Goal: Obtain resource: Obtain resource

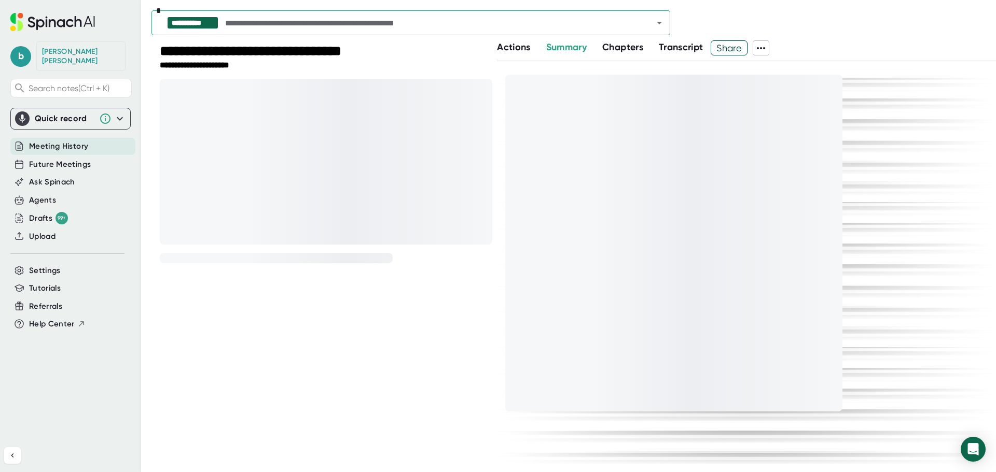
click at [766, 49] on icon at bounding box center [761, 48] width 12 height 12
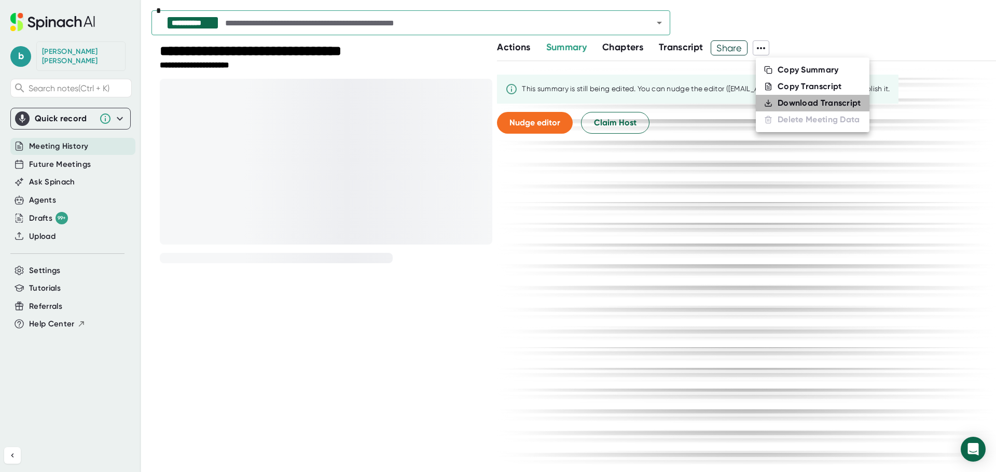
click at [790, 102] on div "Download Transcript" at bounding box center [818, 103] width 83 height 10
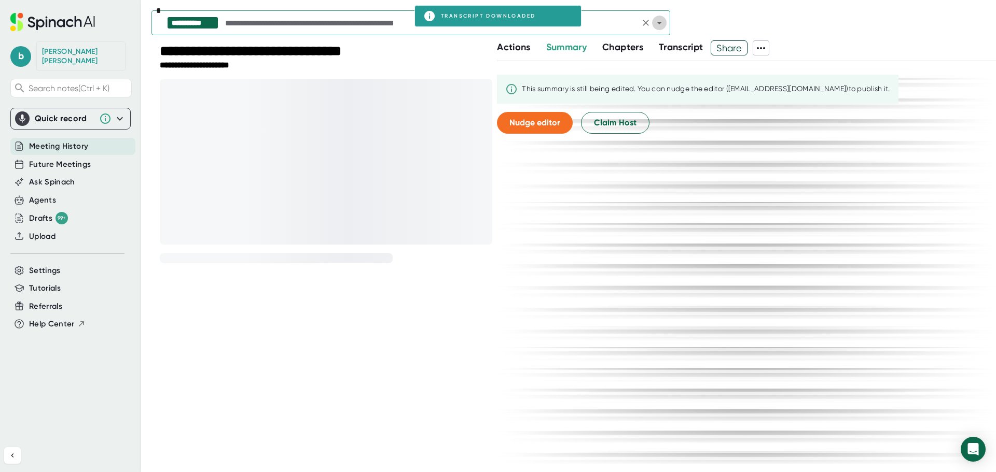
click at [659, 27] on icon "Open" at bounding box center [659, 23] width 12 height 12
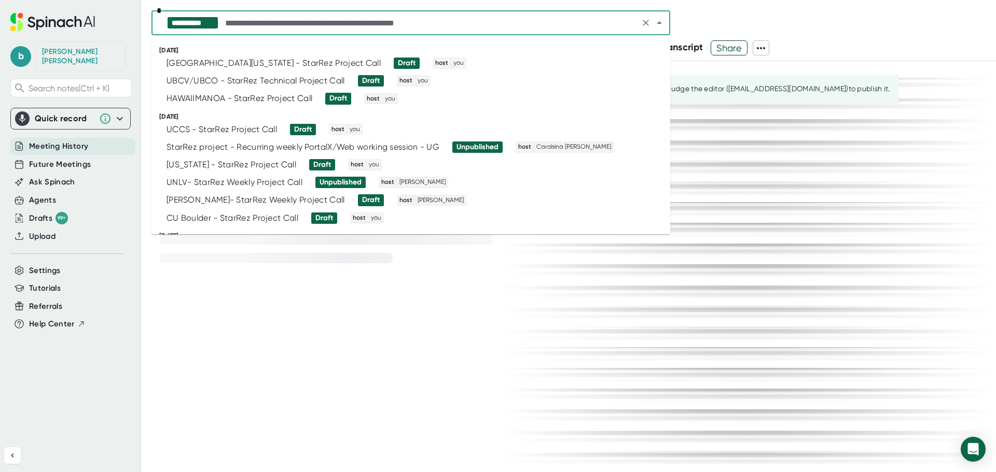
click at [369, 26] on input "text" at bounding box center [429, 23] width 413 height 15
type input "********"
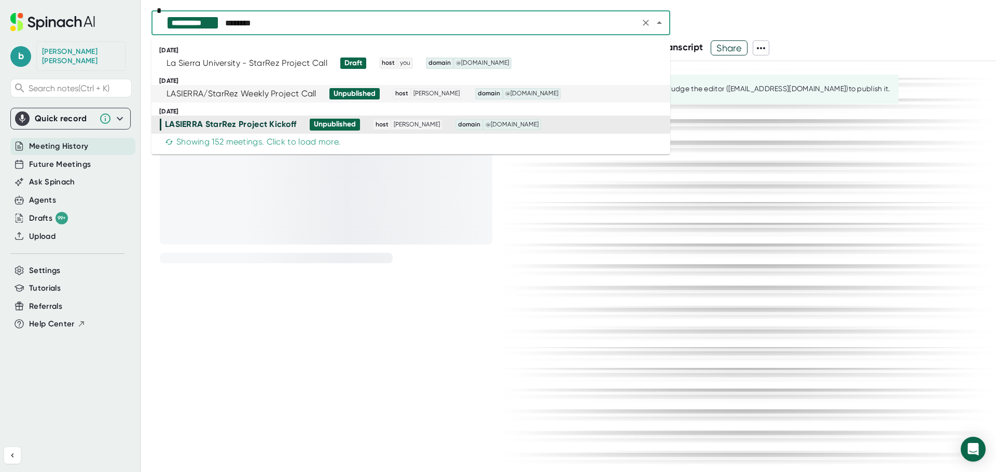
click at [557, 95] on div "LASIERRA/StarRez Weekly Project Call Unpublished host [PERSON_NAME] domain @[DO…" at bounding box center [406, 93] width 493 height 11
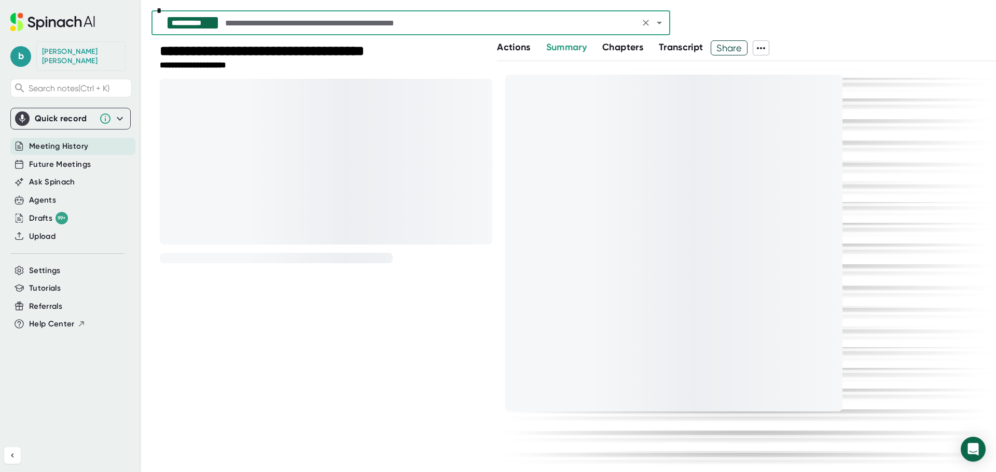
click at [763, 51] on icon at bounding box center [761, 48] width 12 height 12
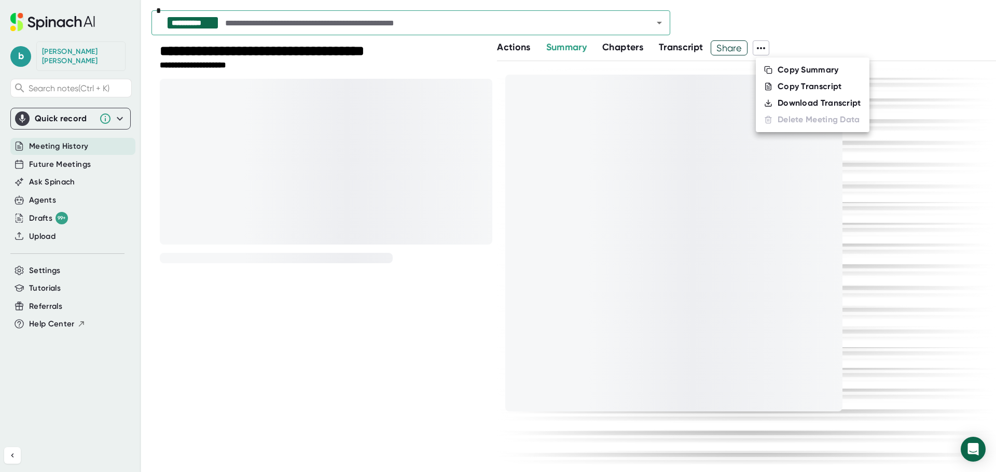
click at [791, 102] on div "Download Transcript" at bounding box center [818, 103] width 83 height 10
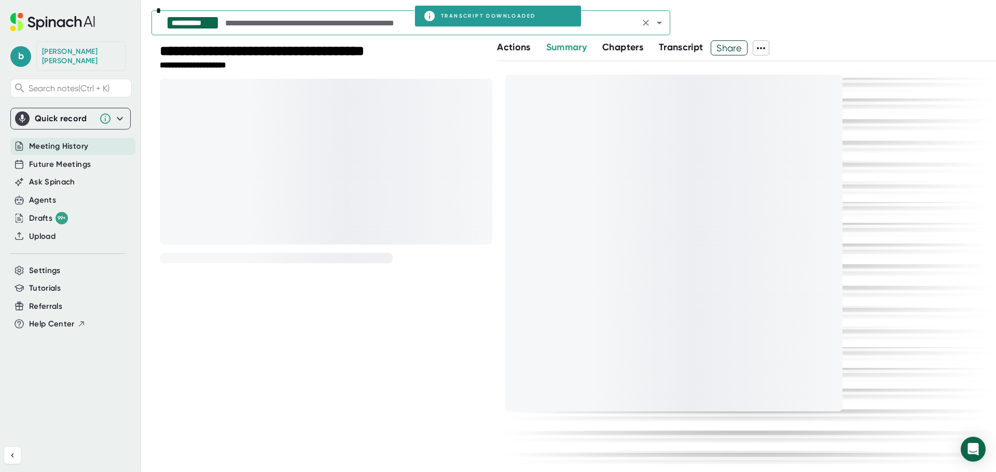
click at [609, 24] on input "text" at bounding box center [429, 23] width 413 height 15
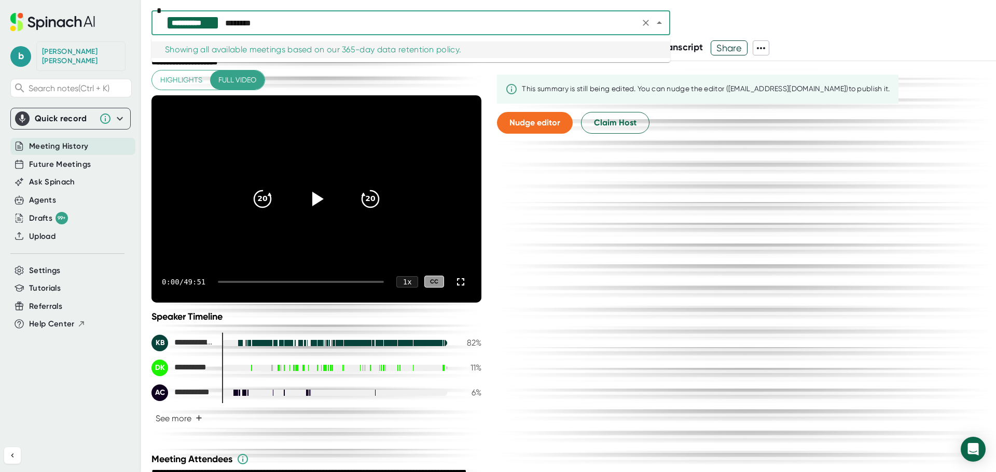
drag, startPoint x: 328, startPoint y: 24, endPoint x: 169, endPoint y: 44, distance: 160.9
click at [191, 30] on div "**********" at bounding box center [410, 22] width 519 height 25
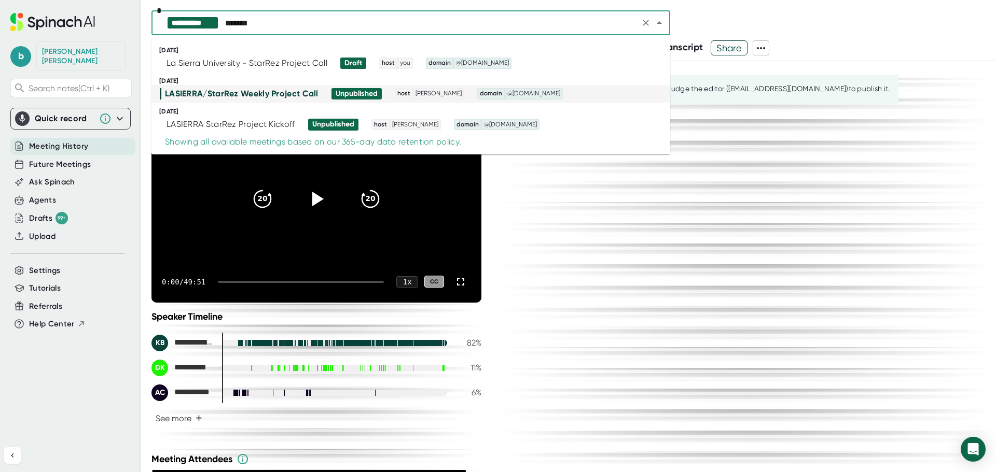
type input "********"
click at [539, 67] on div "La Sierra University - StarRez Project Call Draft host you domain @[DOMAIN_NAME]" at bounding box center [406, 63] width 493 height 11
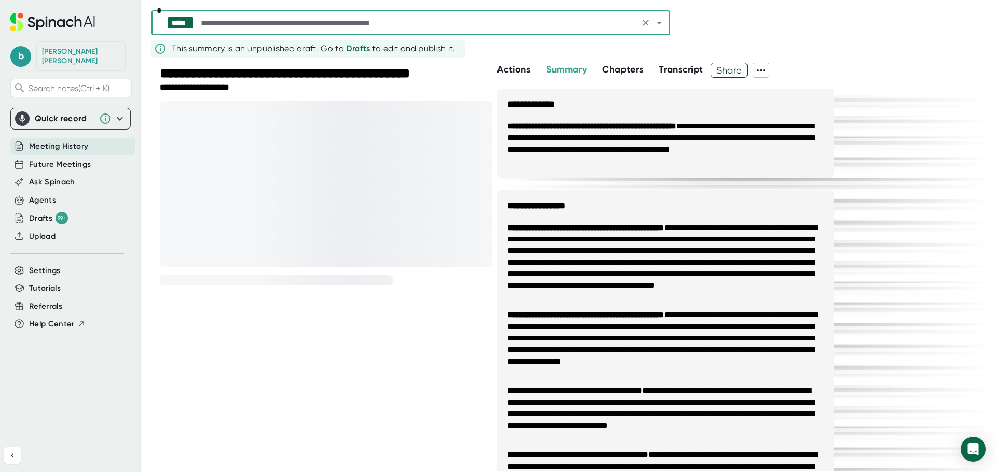
click at [578, 24] on input "text" at bounding box center [418, 23] width 438 height 15
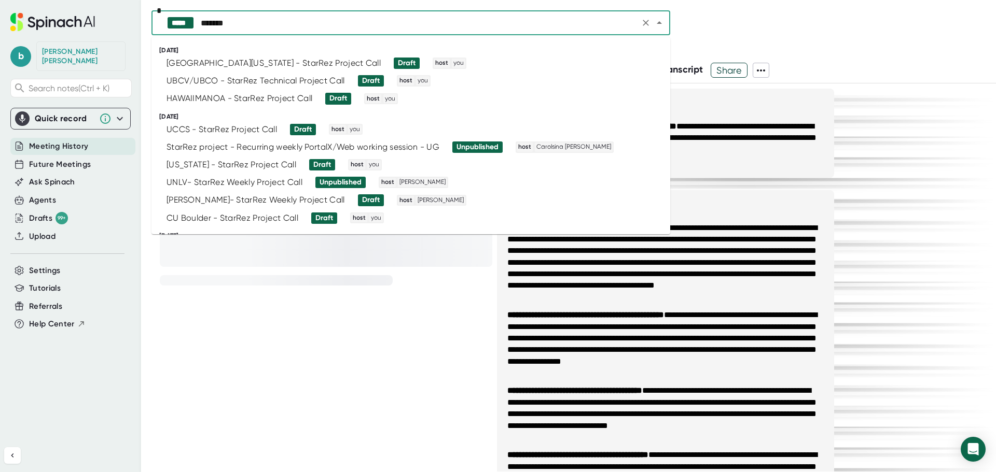
type input "********"
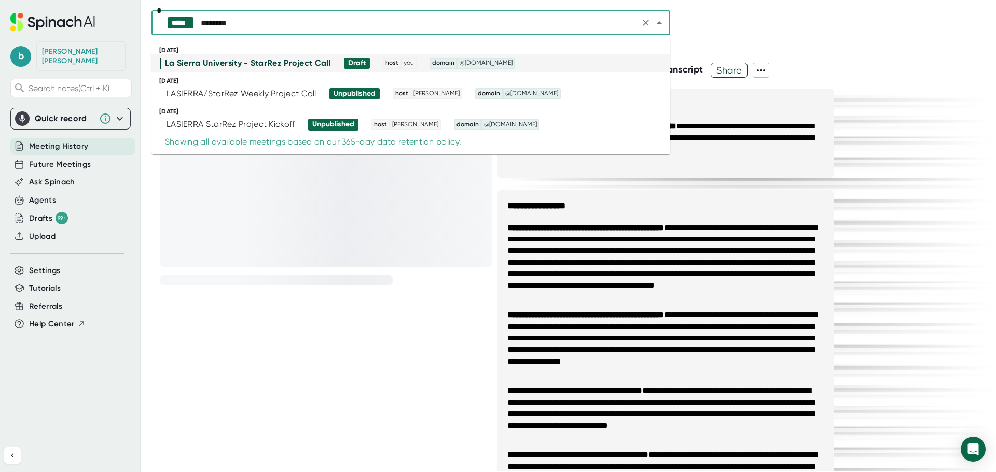
click at [538, 63] on div "La Sierra University - StarRez Project Call Draft host you domain @[DOMAIN_NAME]" at bounding box center [406, 63] width 492 height 11
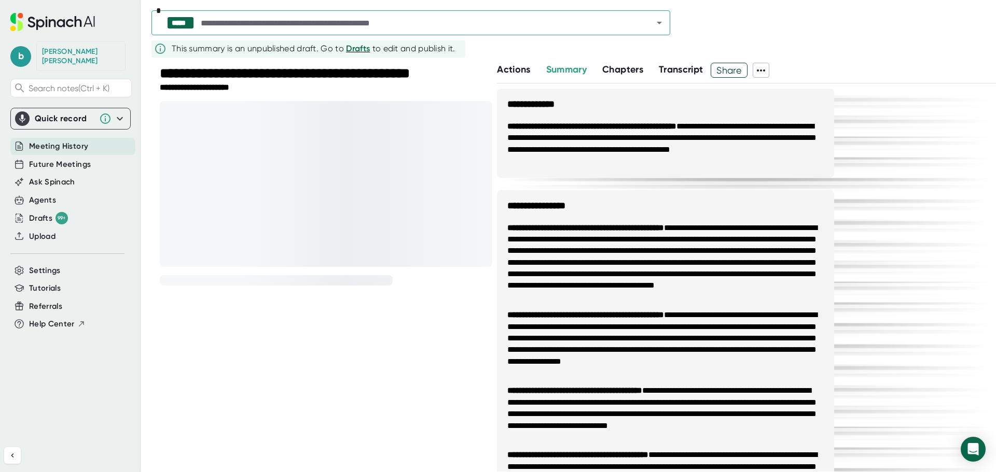
click at [763, 75] on icon at bounding box center [761, 70] width 12 height 12
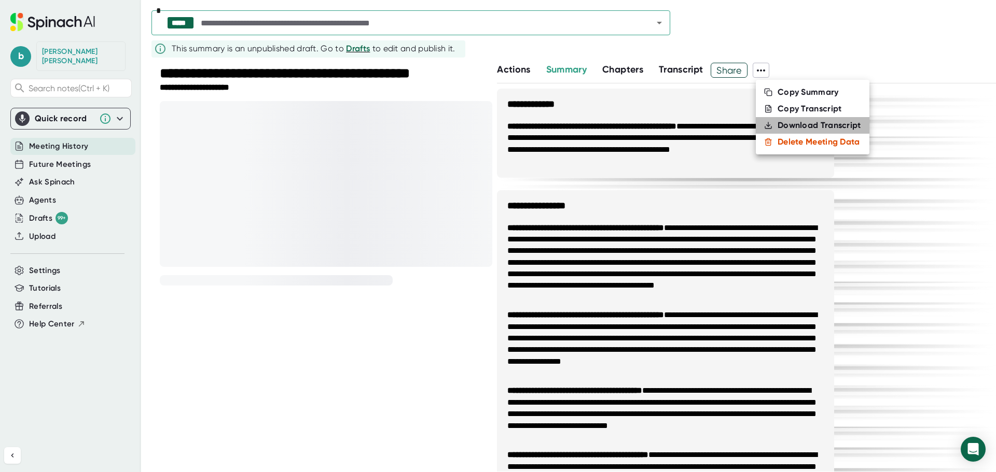
click at [794, 124] on div "Download Transcript" at bounding box center [818, 125] width 83 height 10
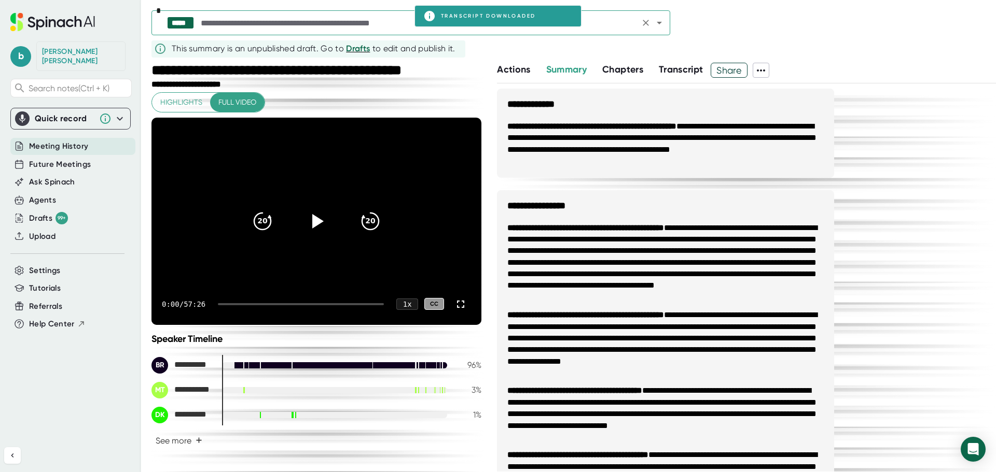
click at [378, 17] on input "text" at bounding box center [418, 23] width 438 height 15
type input "****"
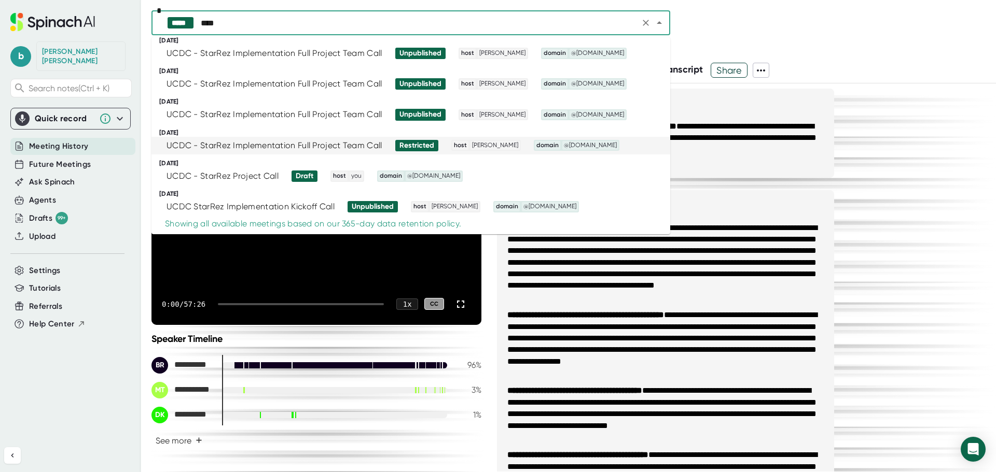
scroll to position [12, 0]
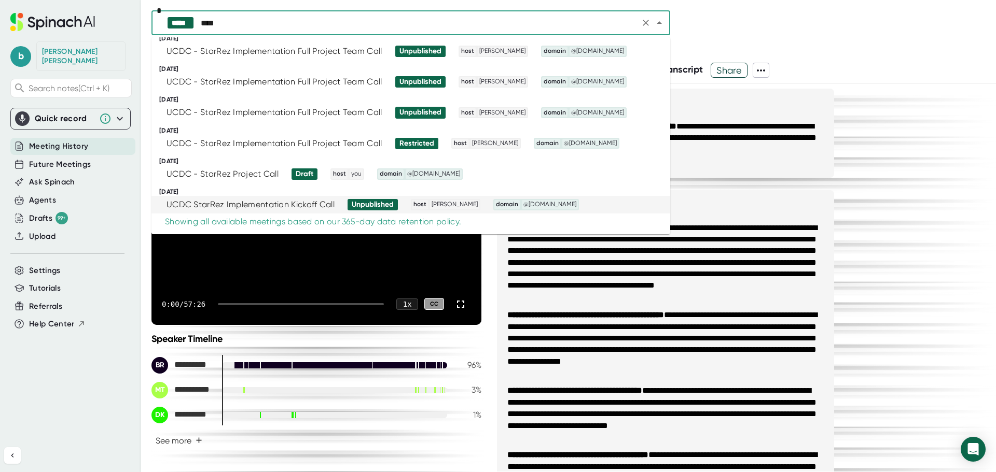
click at [325, 207] on div "UCDC StarRez Implementation Kickoff Call" at bounding box center [250, 205] width 168 height 10
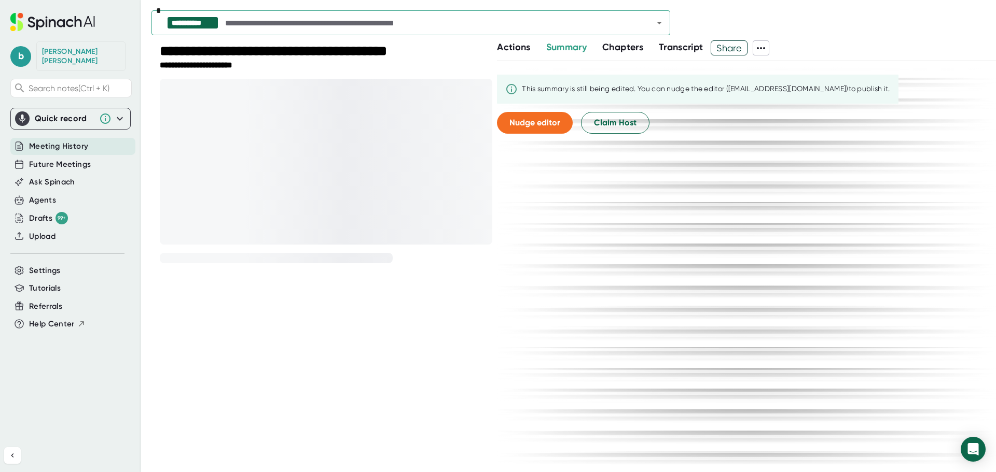
click at [765, 50] on icon at bounding box center [761, 48] width 12 height 12
click at [801, 103] on div "Download Transcript" at bounding box center [818, 103] width 83 height 10
drag, startPoint x: 622, startPoint y: 19, endPoint x: 603, endPoint y: 23, distance: 20.3
click at [622, 19] on input "text" at bounding box center [429, 23] width 413 height 15
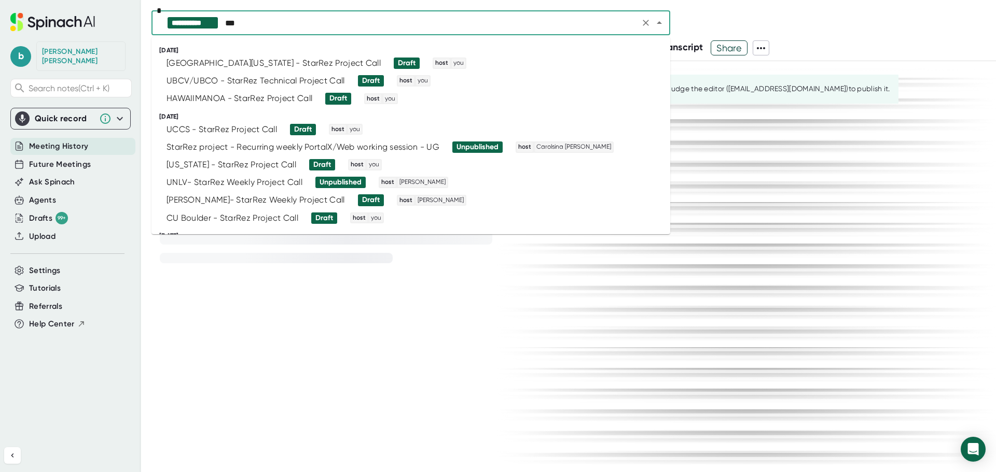
type input "****"
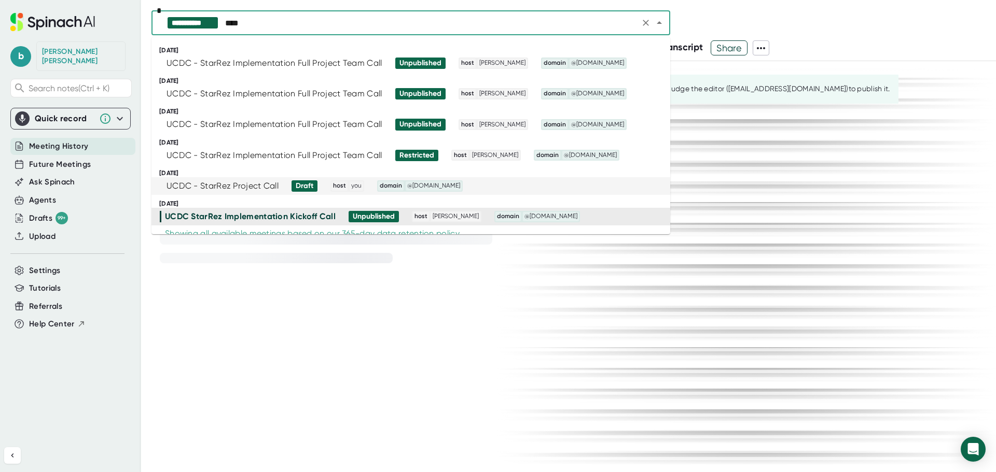
click at [252, 188] on div "UCDC - StarRez Project Call" at bounding box center [222, 186] width 112 height 10
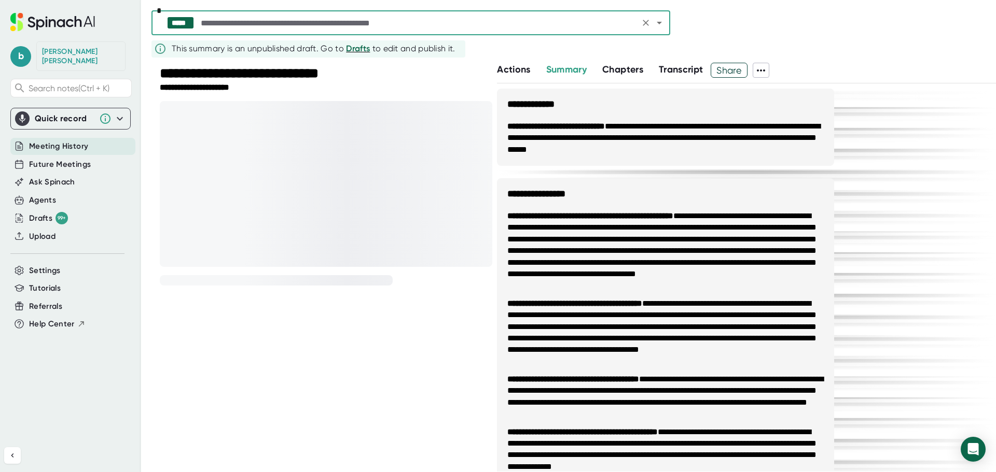
click at [766, 67] on icon at bounding box center [761, 70] width 12 height 12
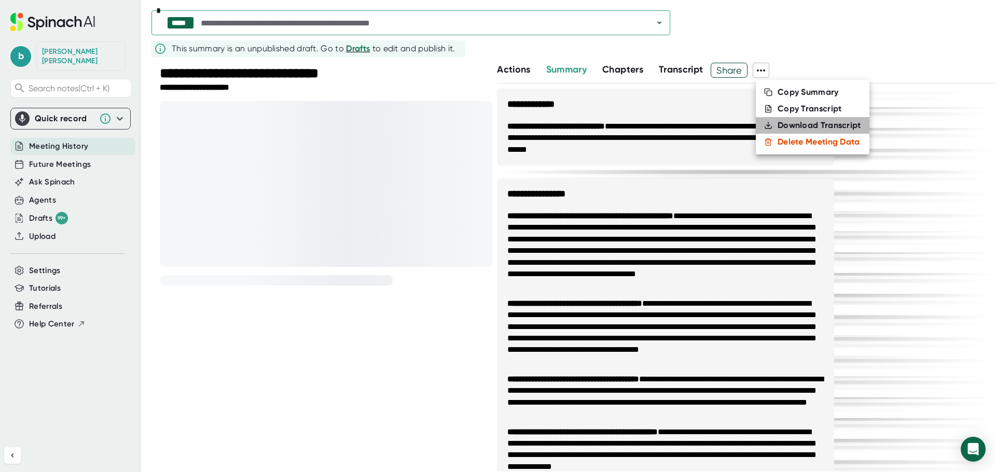
click at [801, 129] on div "Download Transcript" at bounding box center [818, 125] width 83 height 10
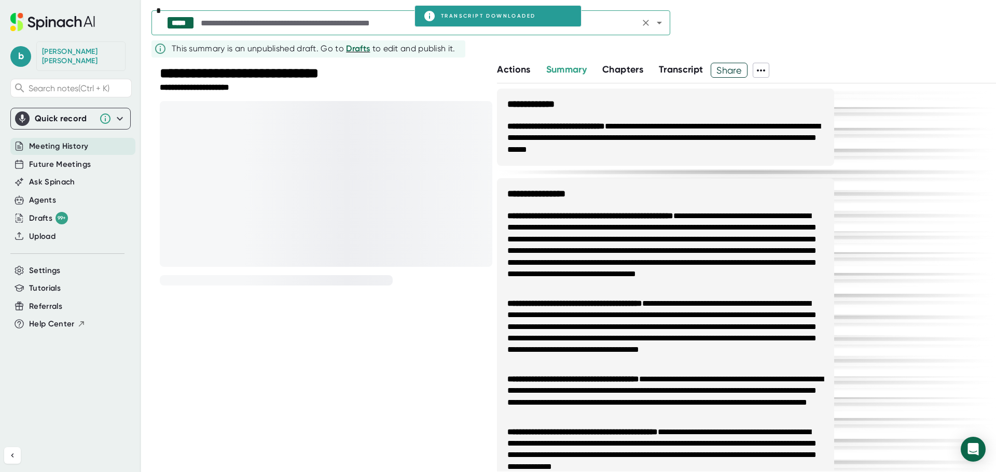
click at [392, 25] on input "text" at bounding box center [418, 23] width 438 height 15
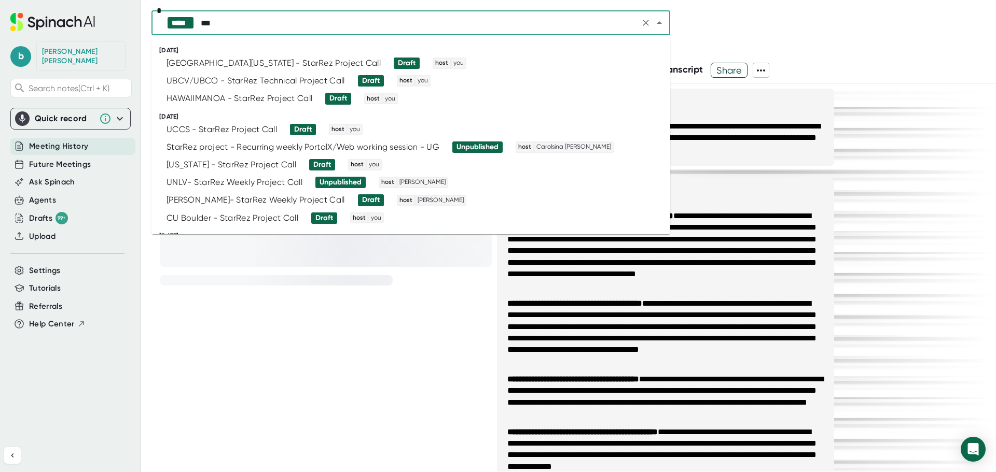
type input "****"
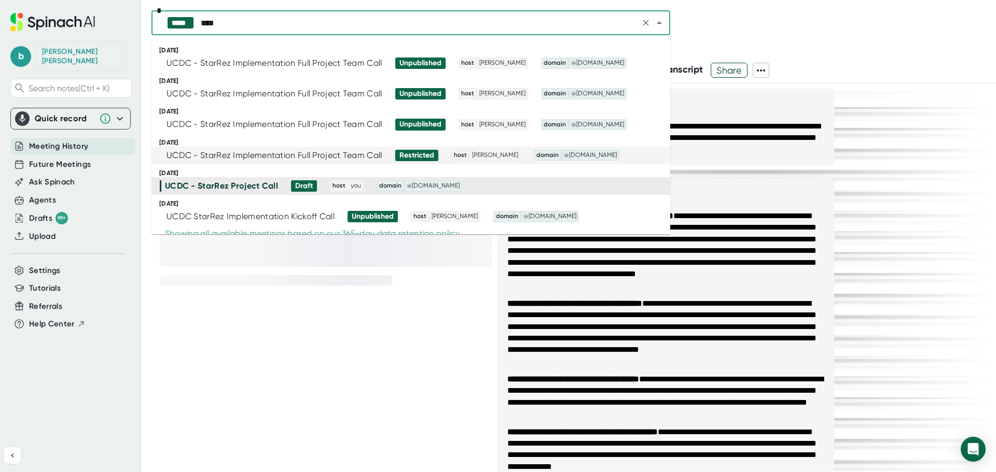
click at [273, 154] on div "UCDC - StarRez Implementation Full Project Team Call" at bounding box center [274, 155] width 216 height 10
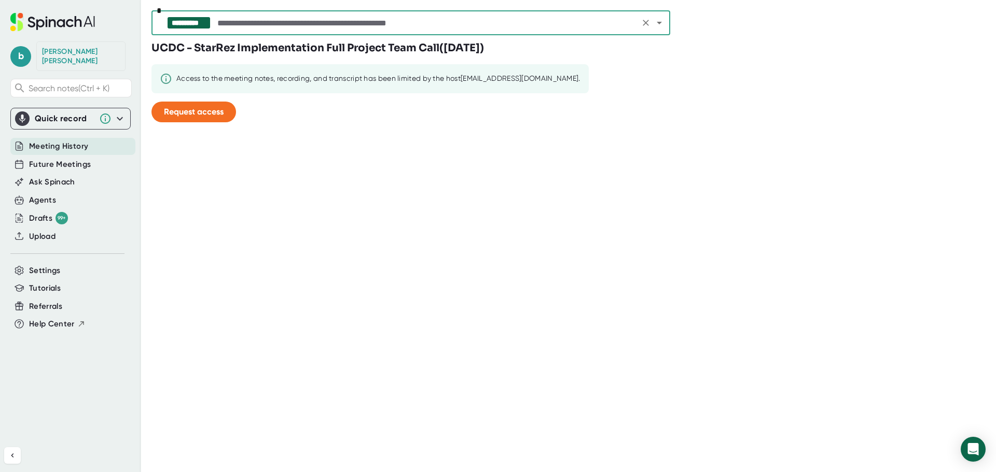
click at [397, 22] on input "text" at bounding box center [426, 23] width 422 height 15
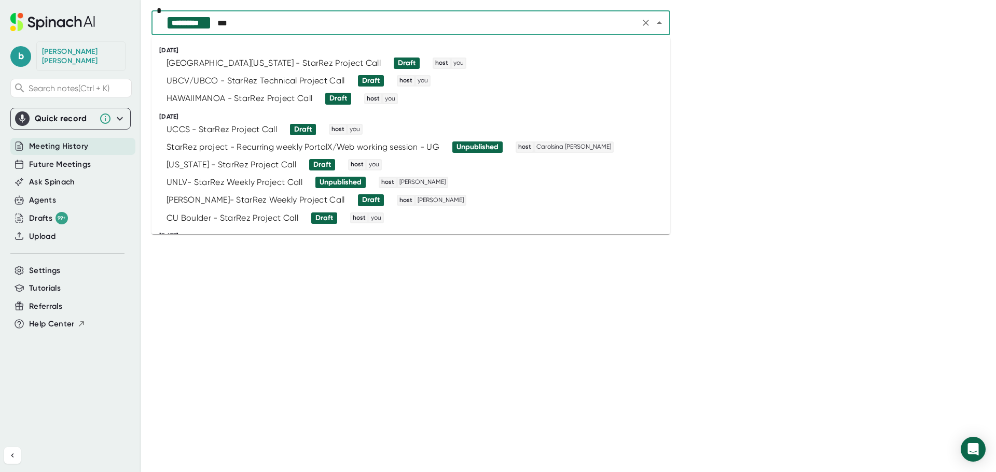
type input "****"
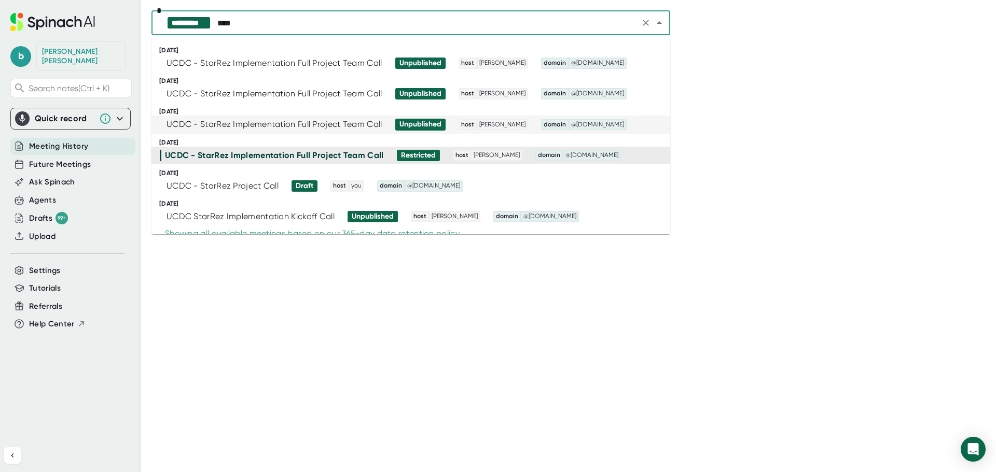
click at [354, 120] on div "UCDC - StarRez Implementation Full Project Team Call" at bounding box center [274, 124] width 216 height 10
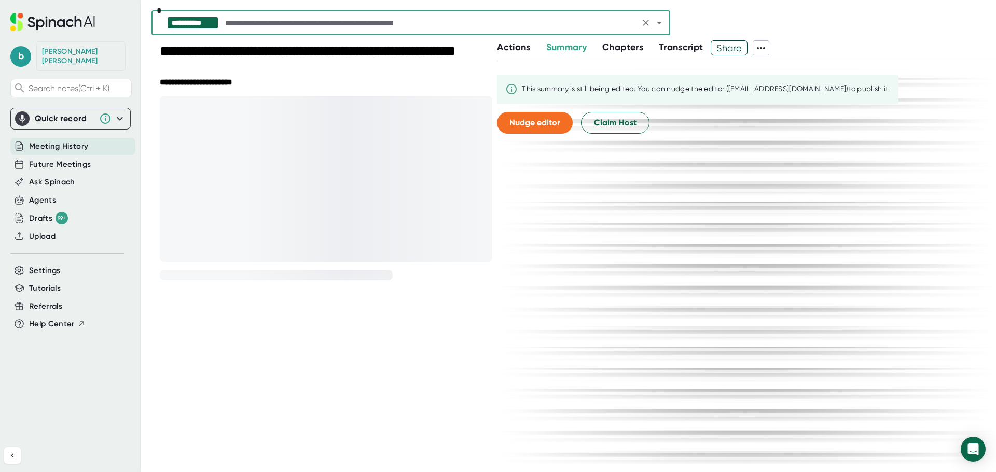
click at [765, 48] on icon at bounding box center [761, 48] width 12 height 12
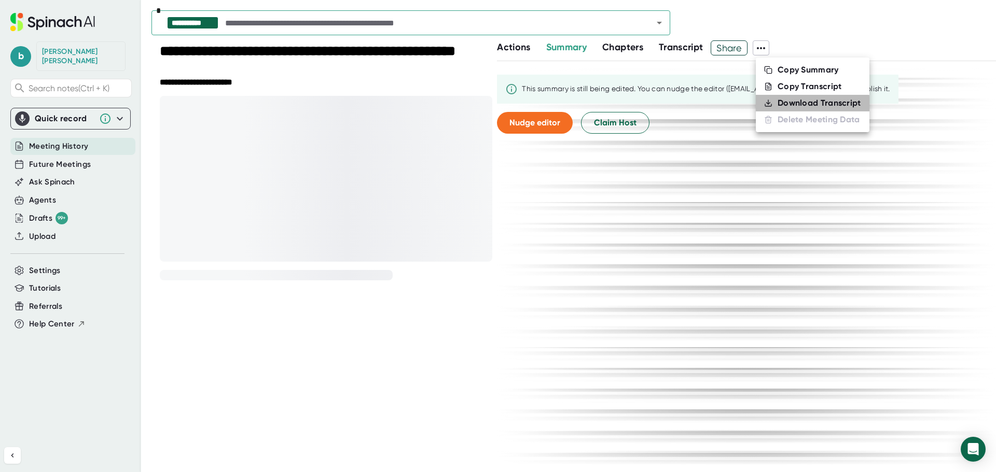
click at [788, 105] on div "Download Transcript" at bounding box center [818, 103] width 83 height 10
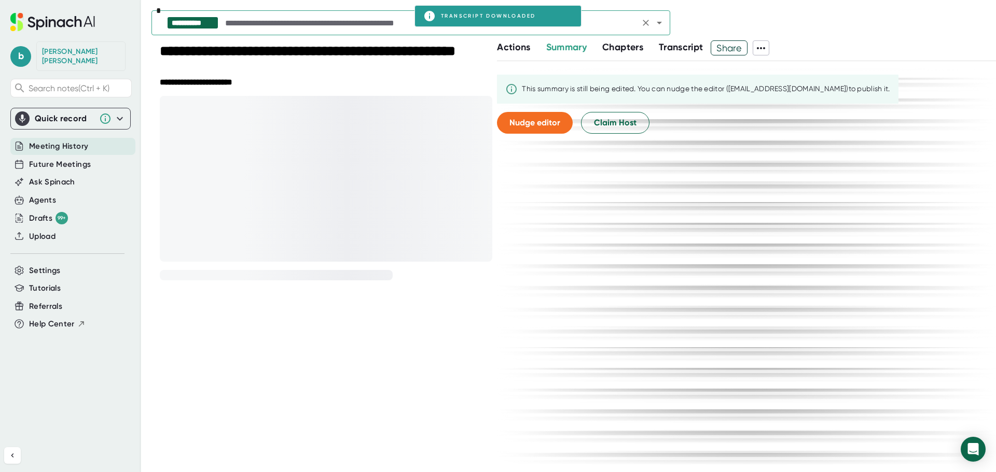
click at [327, 24] on input "text" at bounding box center [429, 23] width 413 height 15
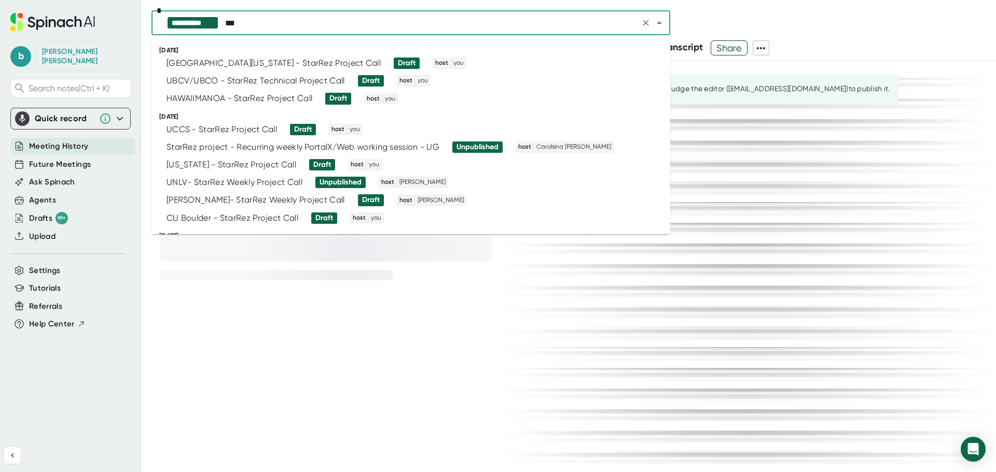
type input "****"
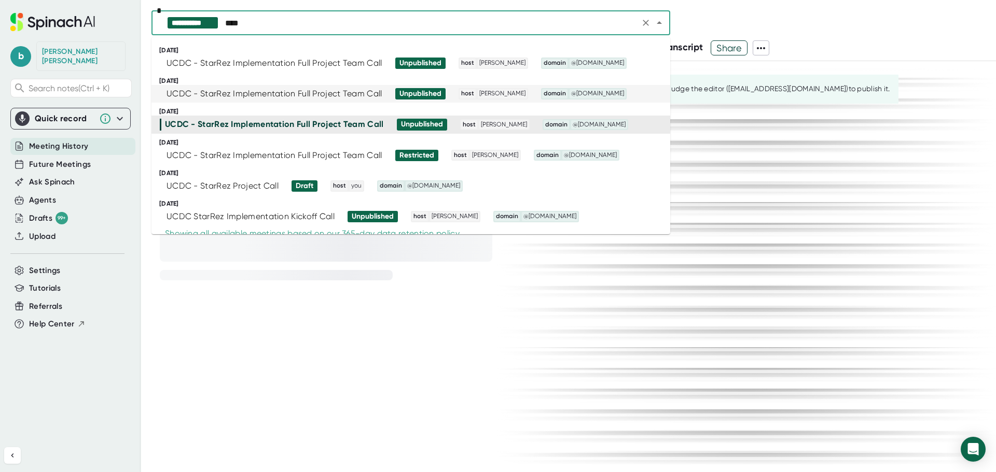
click at [357, 97] on div "UCDC - StarRez Implementation Full Project Team Call" at bounding box center [274, 94] width 216 height 10
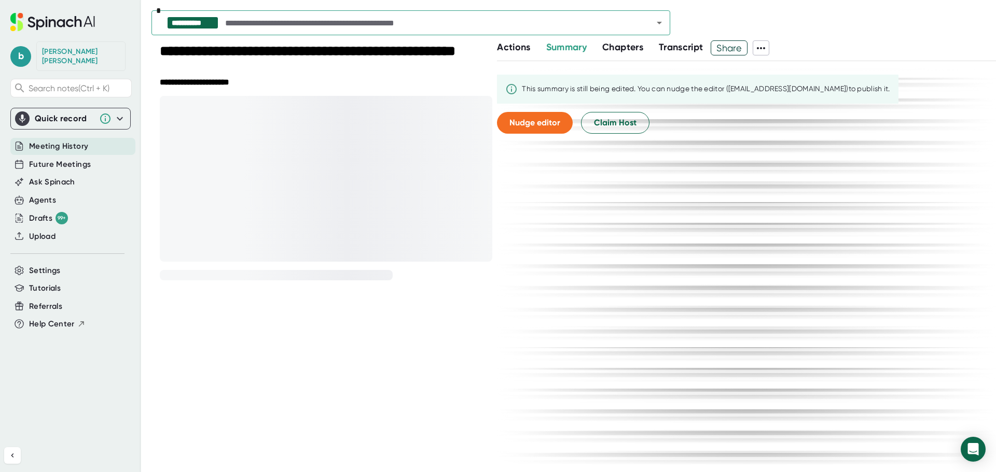
click at [761, 48] on icon at bounding box center [761, 48] width 8 height 2
click at [790, 105] on div "Download Transcript" at bounding box center [818, 103] width 83 height 10
click at [357, 25] on input "text" at bounding box center [429, 23] width 413 height 15
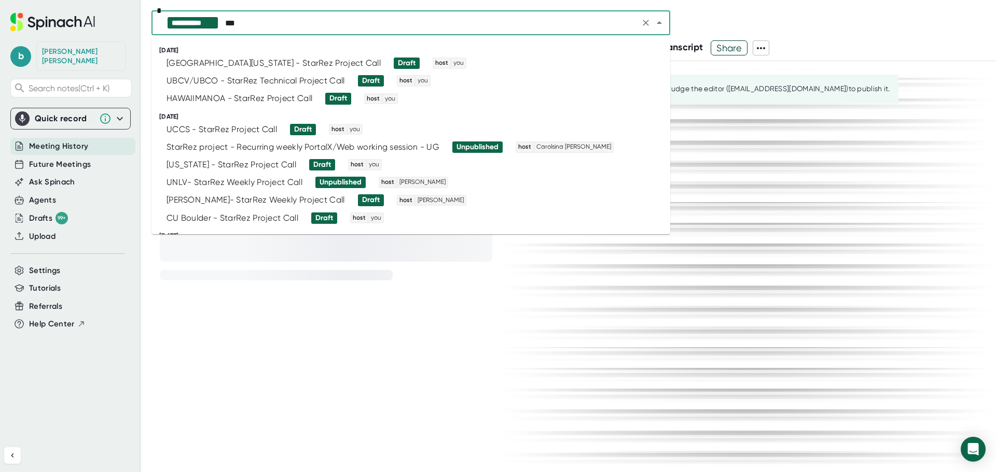
type input "****"
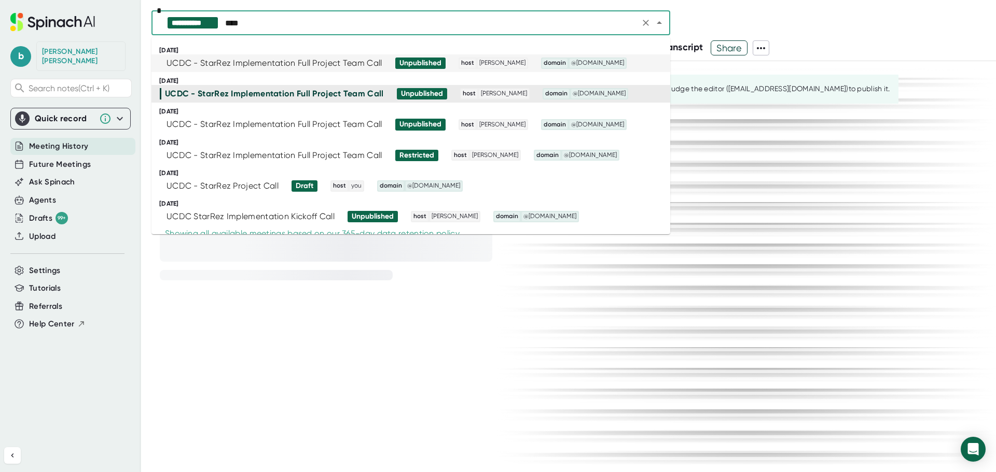
click at [329, 58] on div "UCDC - StarRez Implementation Full Project Team Call Unpublished host [PERSON_N…" at bounding box center [406, 63] width 493 height 11
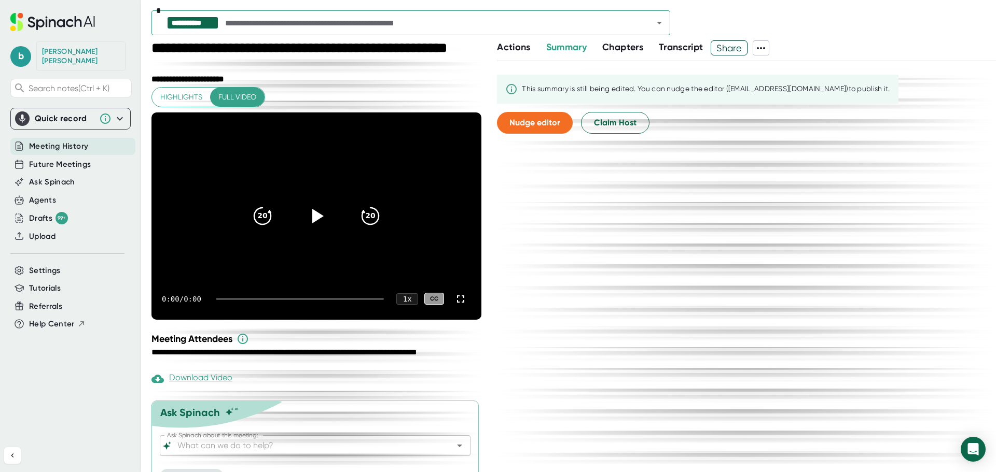
click at [763, 42] on icon at bounding box center [761, 48] width 12 height 12
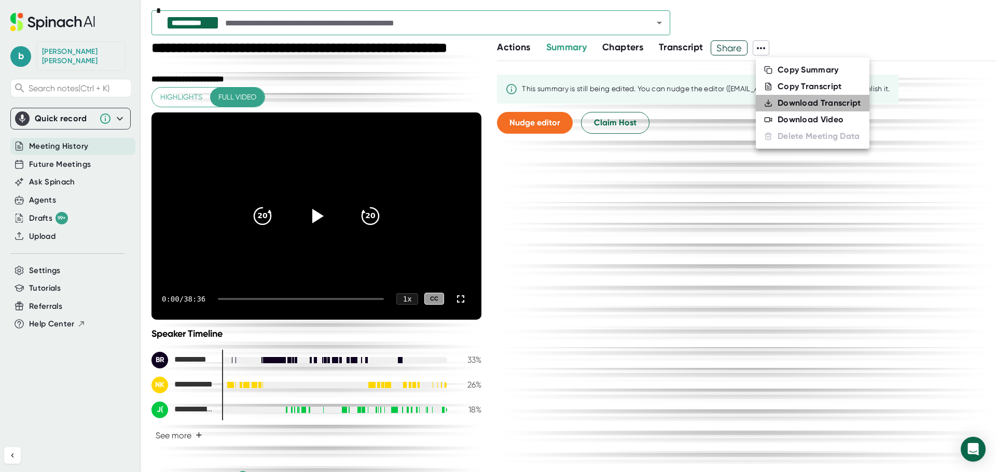
click at [799, 102] on div "Download Transcript" at bounding box center [818, 103] width 83 height 10
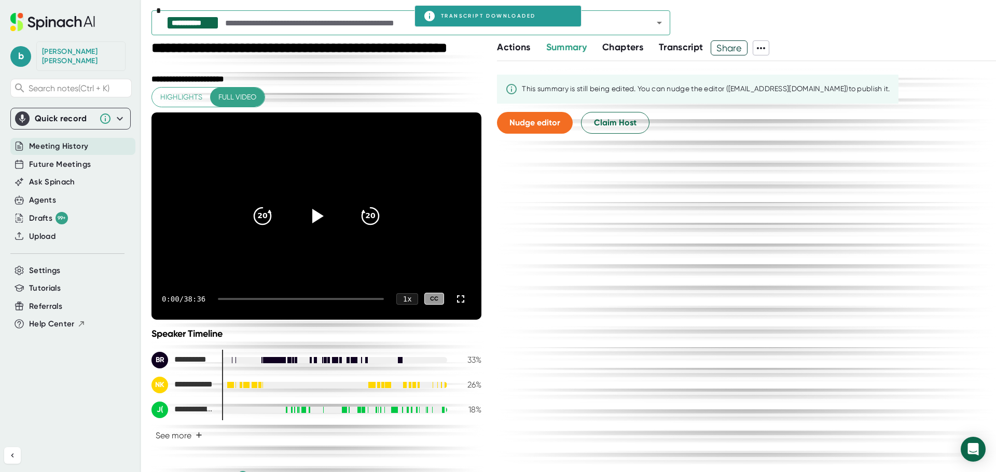
click at [79, 142] on span "Meeting History" at bounding box center [58, 147] width 59 height 12
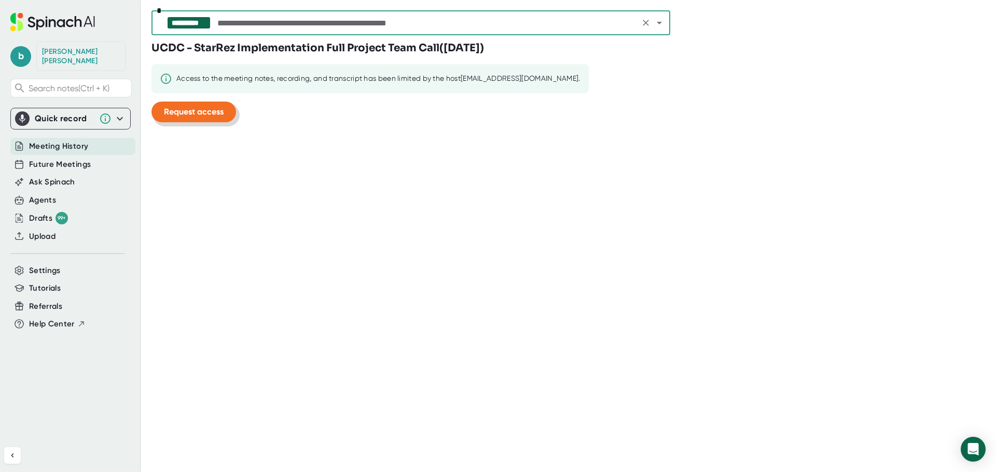
click at [200, 109] on span "Request access" at bounding box center [194, 112] width 60 height 10
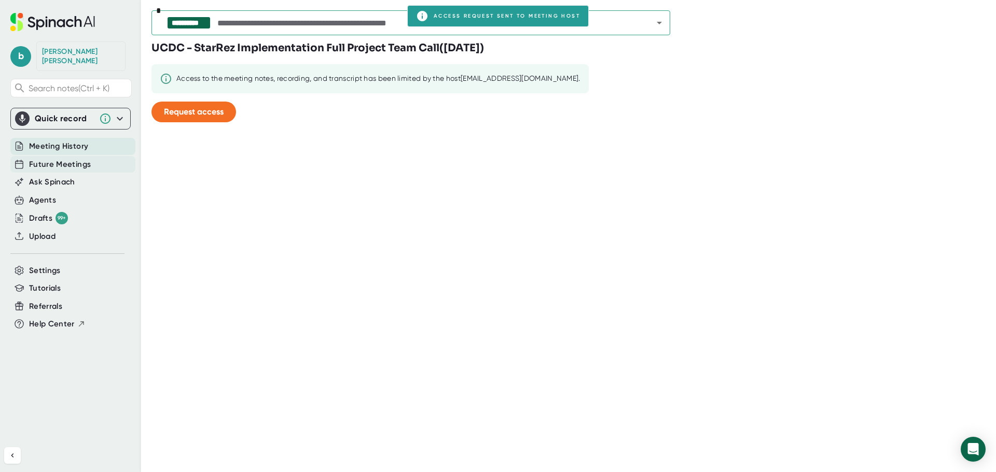
click at [63, 159] on span "Future Meetings" at bounding box center [60, 165] width 62 height 12
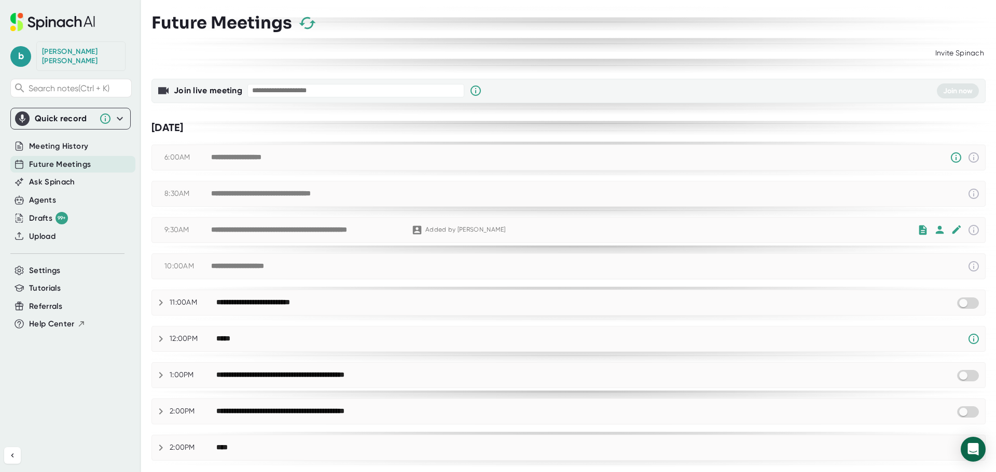
click at [158, 377] on icon at bounding box center [161, 375] width 12 height 12
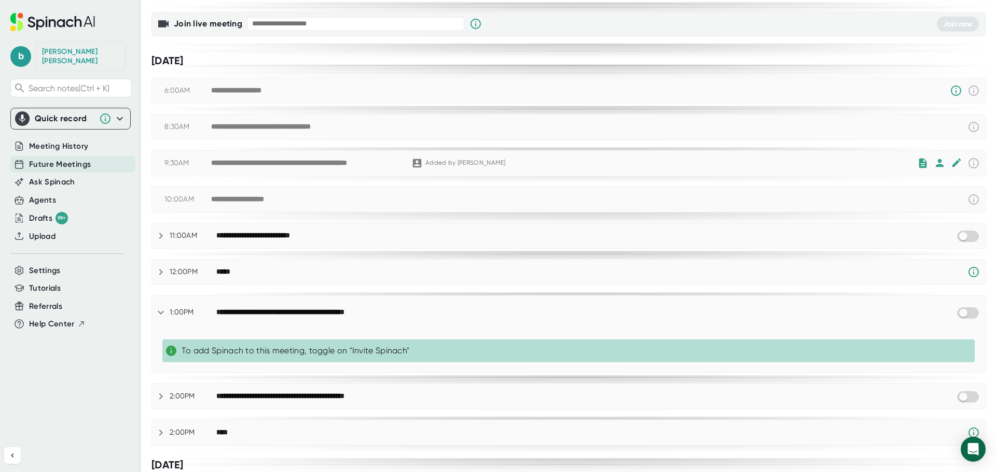
scroll to position [207, 0]
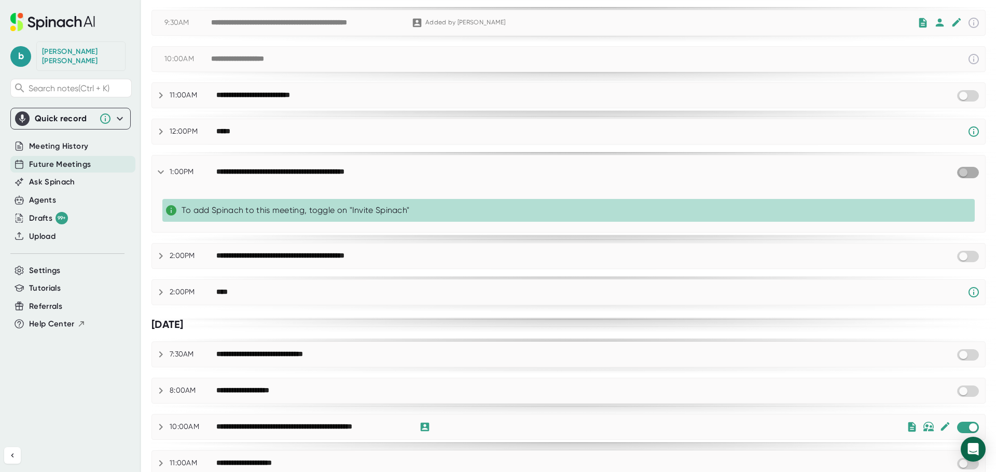
click at [967, 173] on input "checkbox" at bounding box center [963, 172] width 30 height 9
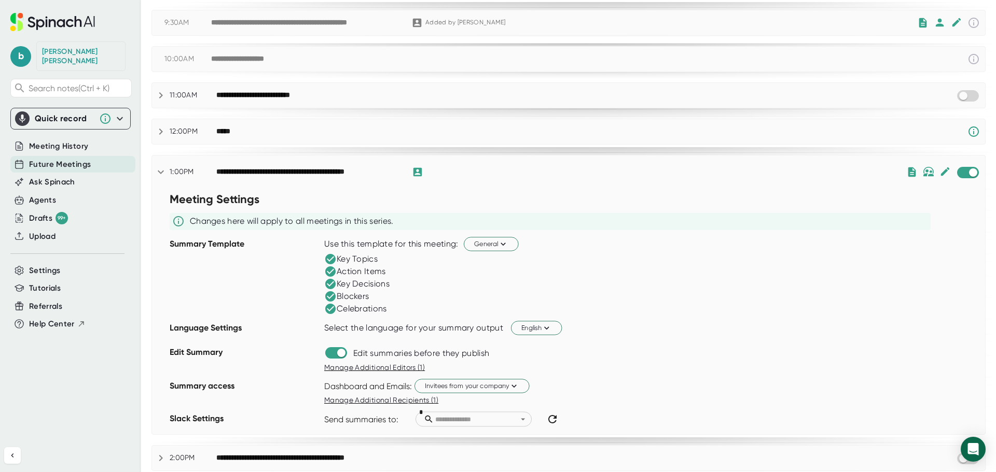
scroll to position [0, 0]
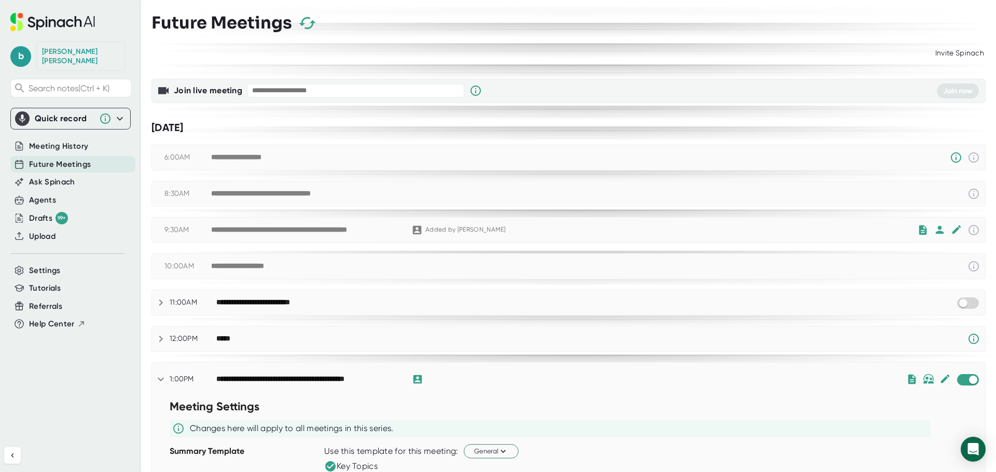
click at [78, 159] on span "Future Meetings" at bounding box center [60, 165] width 62 height 12
click at [75, 141] on span "Meeting History" at bounding box center [58, 147] width 59 height 12
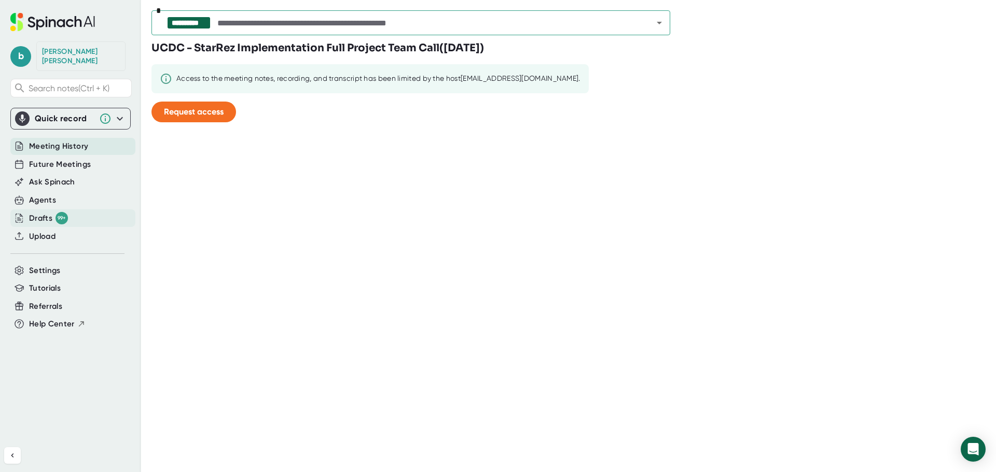
click at [50, 213] on div "Drafts 99+" at bounding box center [48, 218] width 39 height 12
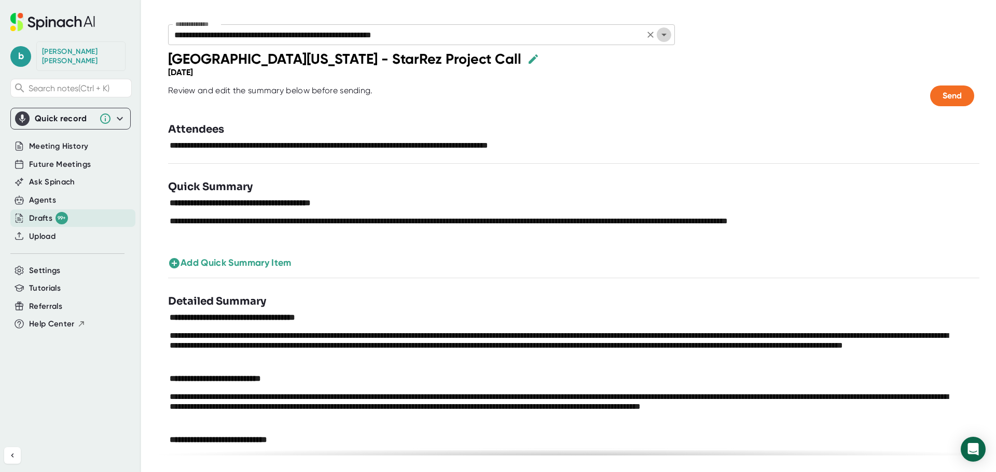
click at [666, 36] on icon "Open" at bounding box center [664, 35] width 12 height 12
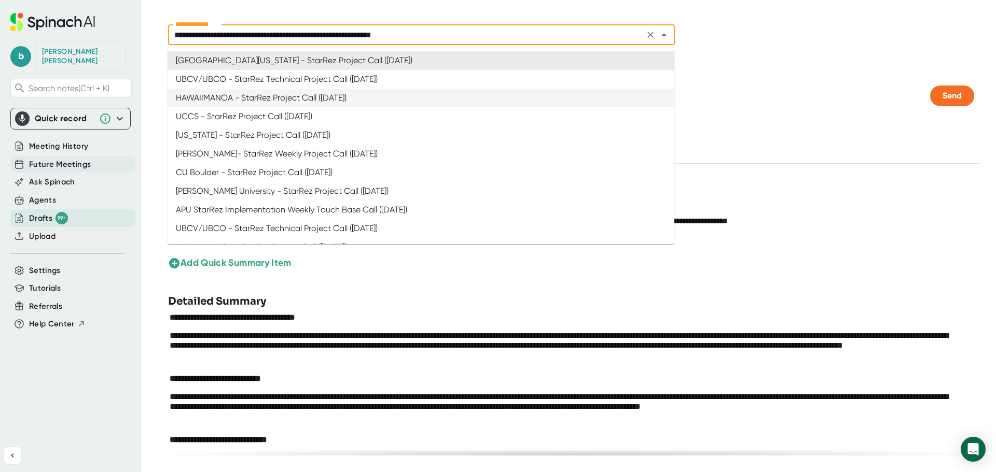
click at [54, 159] on span "Future Meetings" at bounding box center [60, 165] width 62 height 12
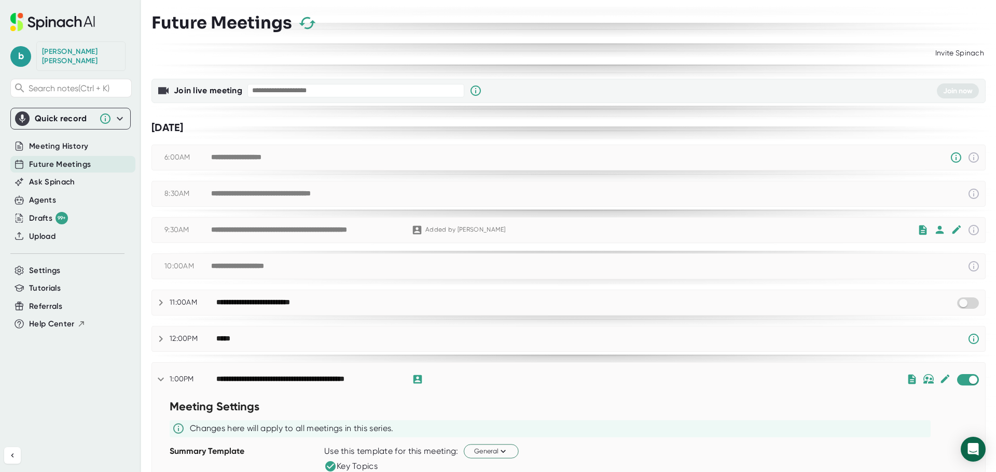
click at [215, 228] on div "**********" at bounding box center [306, 230] width 190 height 9
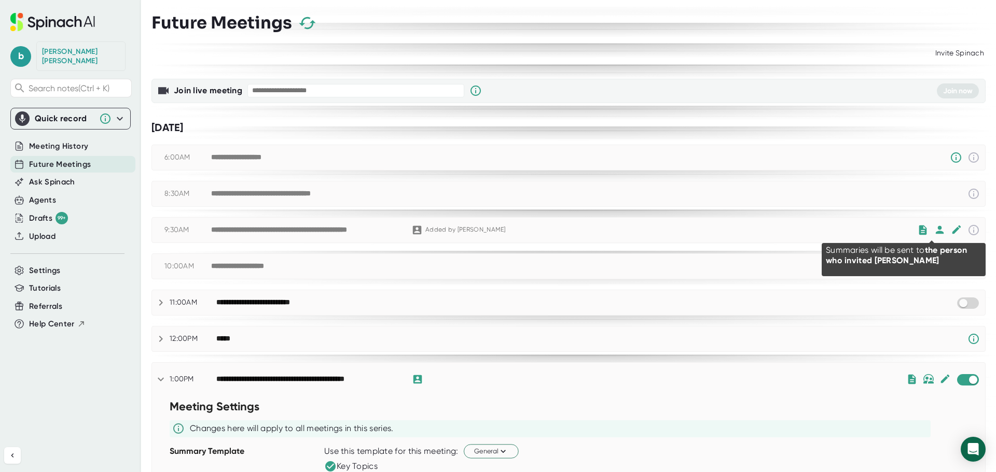
click at [936, 229] on icon at bounding box center [940, 230] width 8 height 8
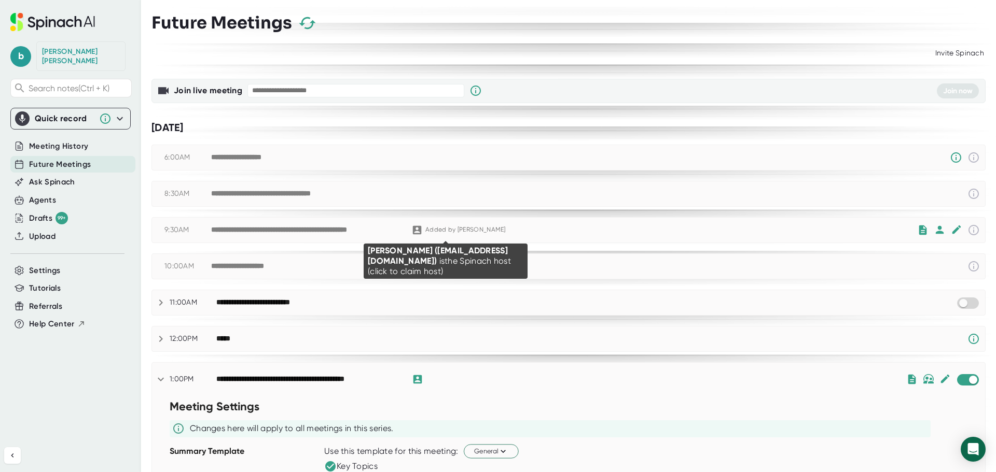
click at [439, 232] on div "Added by Nicole" at bounding box center [465, 230] width 80 height 8
click at [428, 230] on div "Added by Nicole" at bounding box center [465, 230] width 80 height 8
